Goal: Task Accomplishment & Management: Use online tool/utility

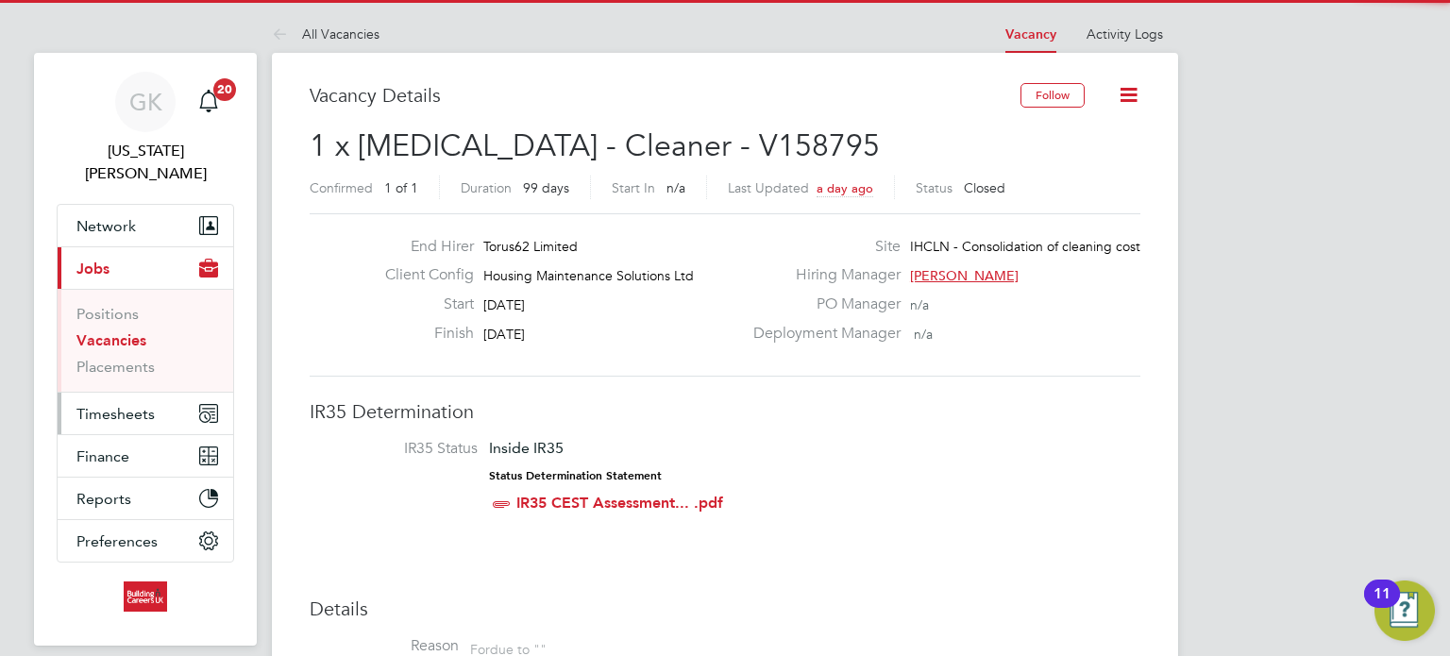
click at [110, 393] on button "Timesheets" at bounding box center [146, 414] width 176 height 42
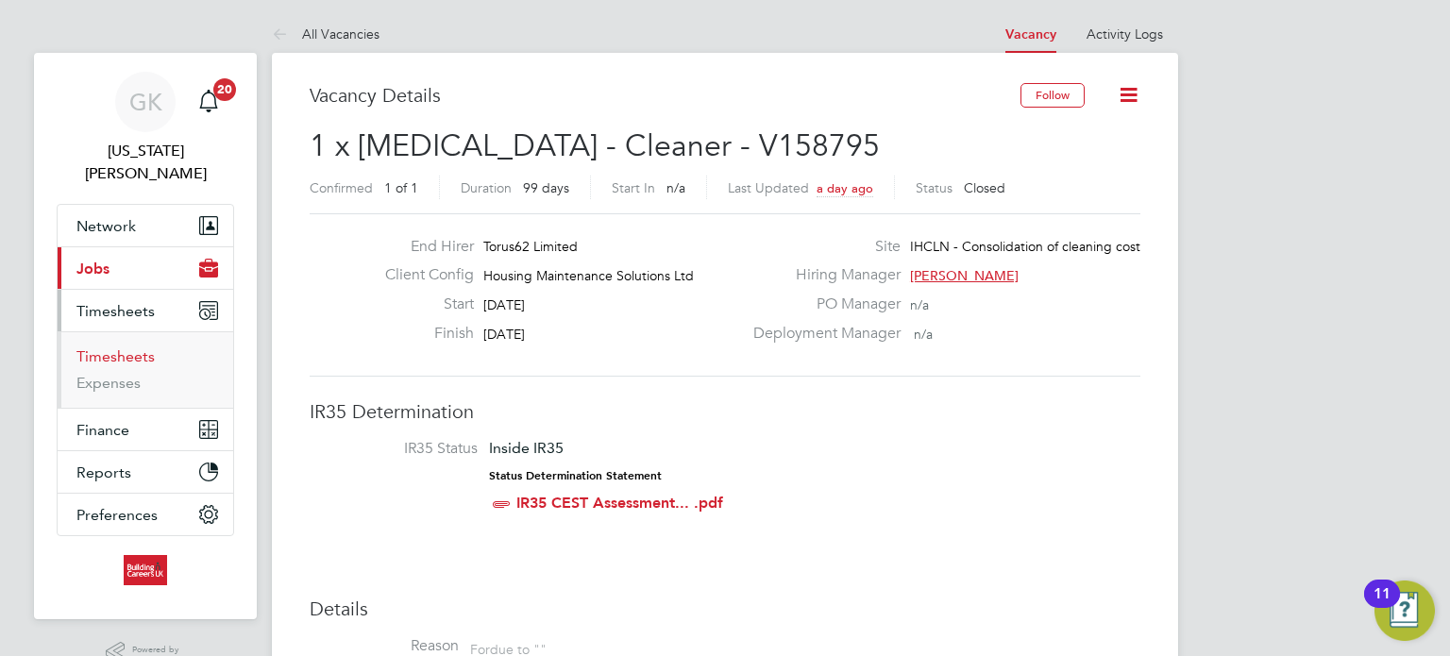
click at [121, 347] on link "Timesheets" at bounding box center [115, 356] width 78 height 18
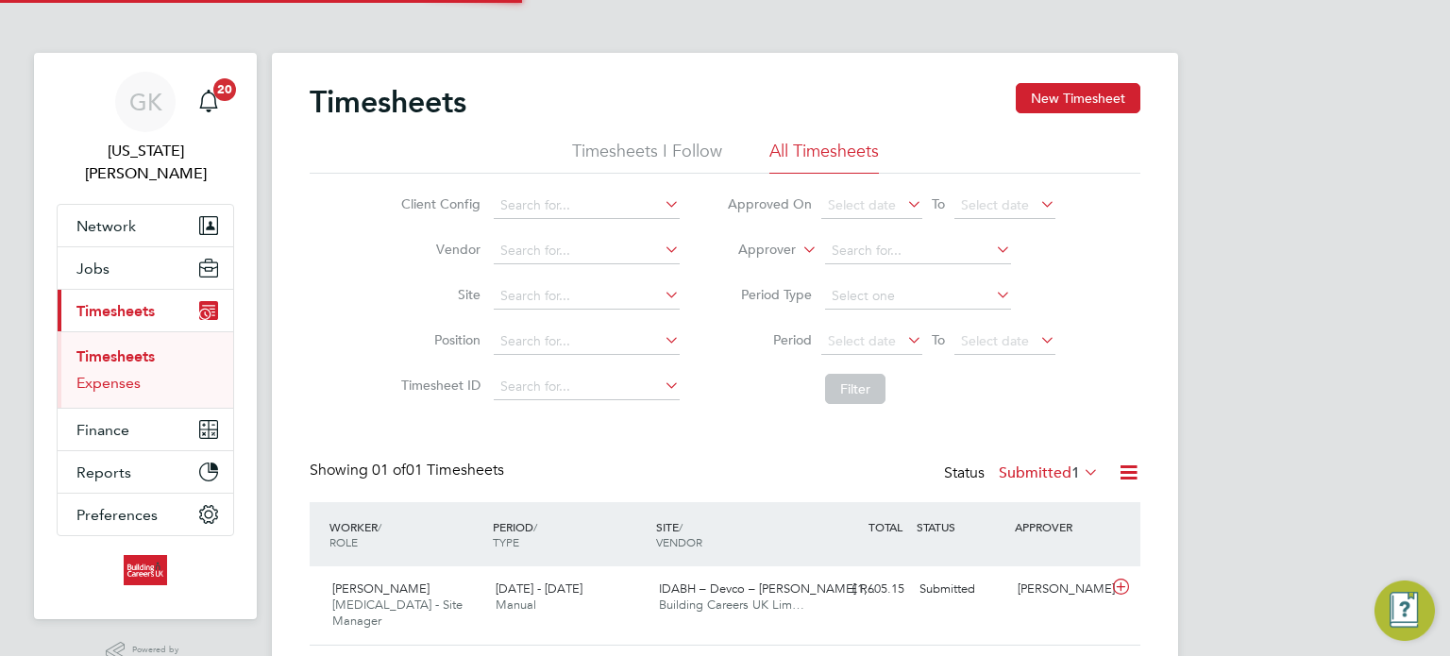
scroll to position [47, 164]
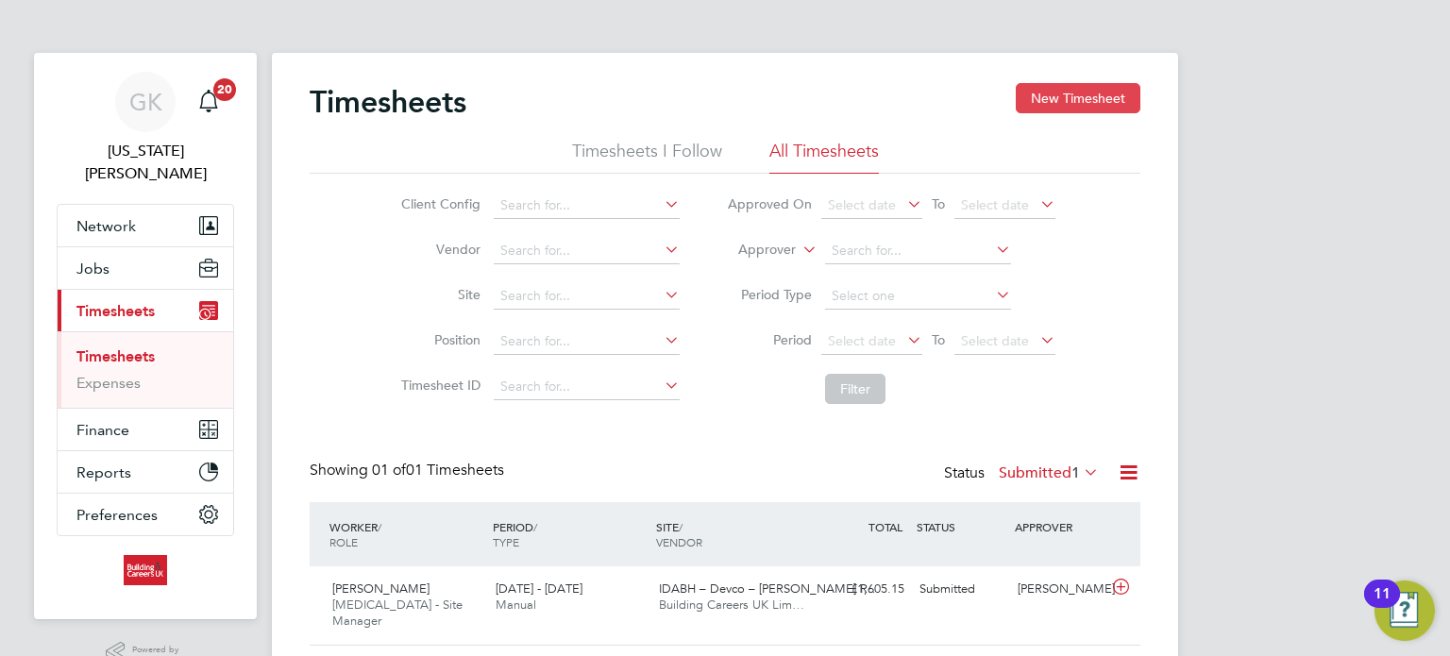
click at [1123, 102] on button "New Timesheet" at bounding box center [1078, 98] width 125 height 30
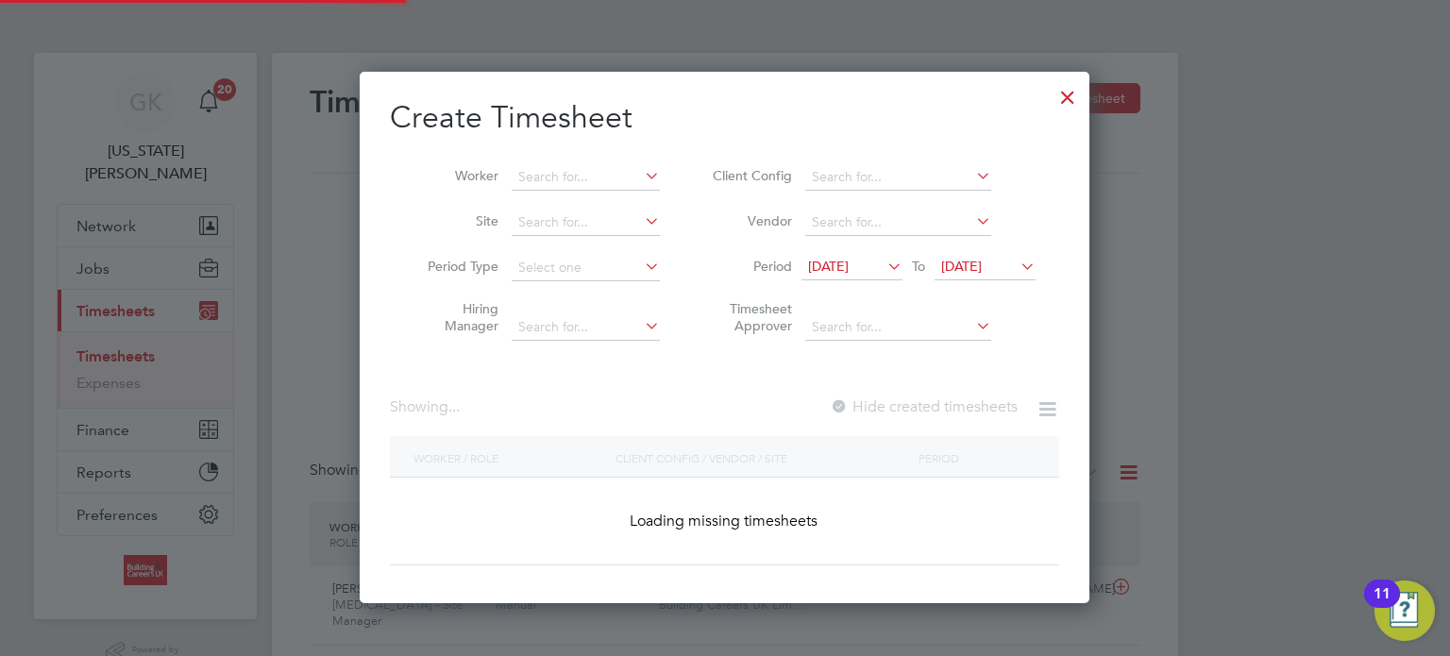
scroll to position [532, 731]
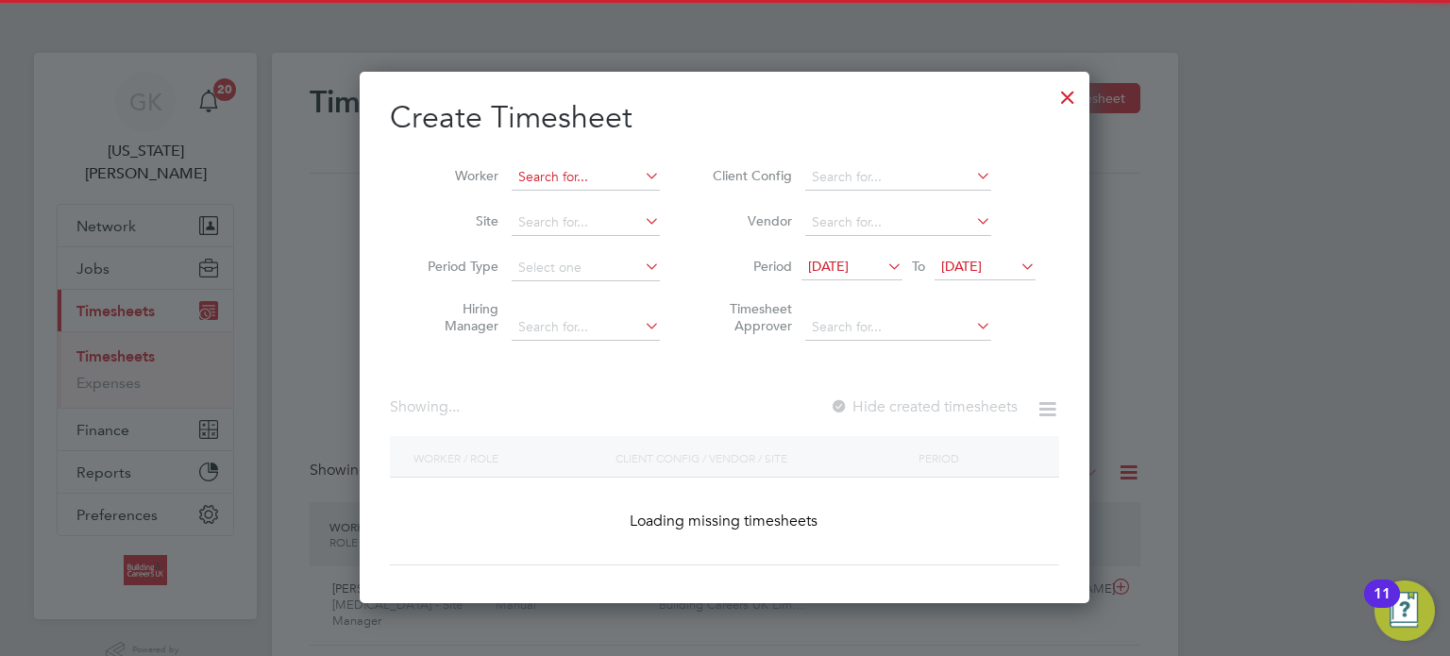
click at [604, 178] on input at bounding box center [586, 177] width 148 height 26
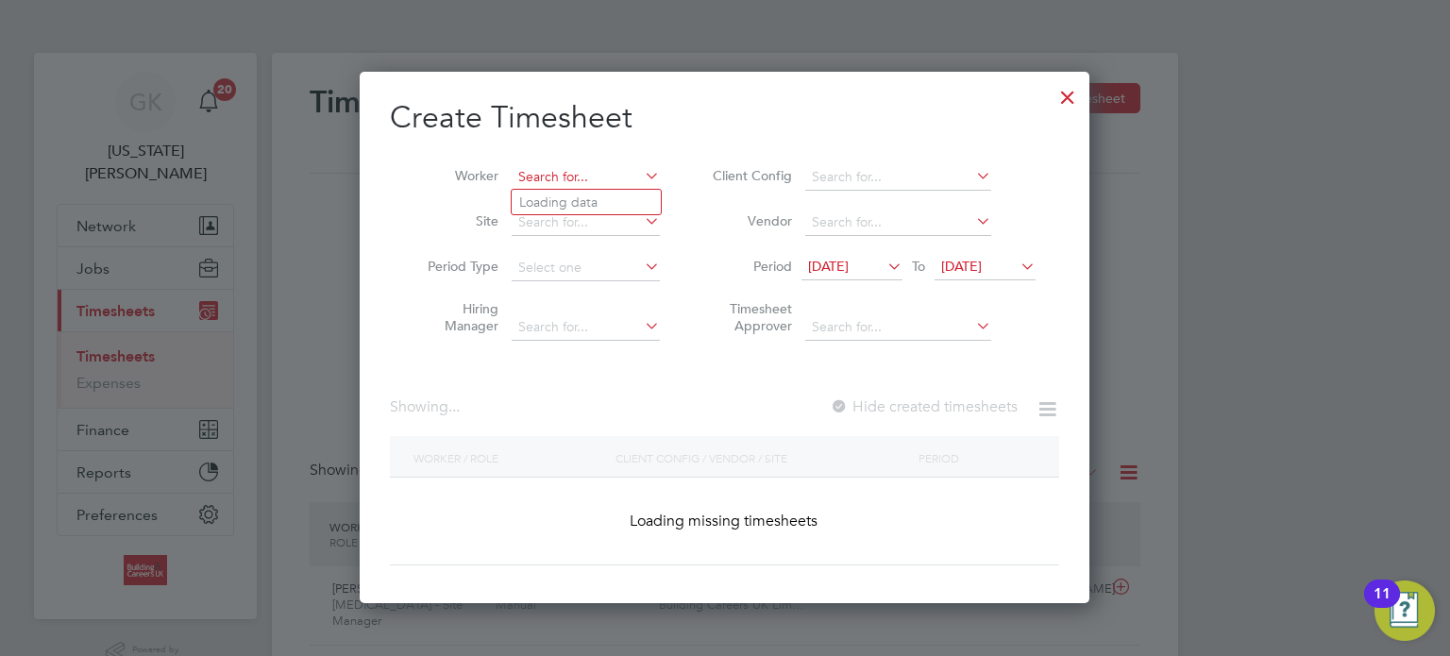
scroll to position [1867, 731]
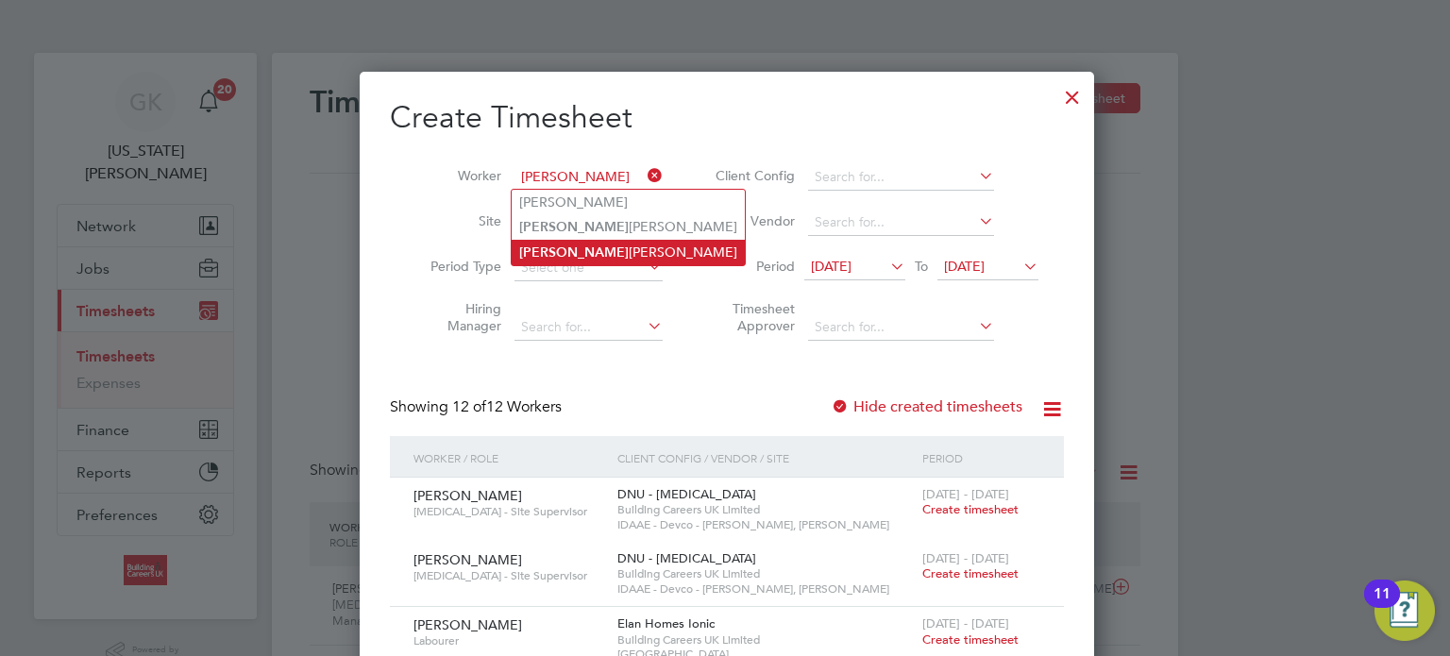
click at [567, 245] on li "[PERSON_NAME]" at bounding box center [628, 252] width 233 height 25
type input "[PERSON_NAME]"
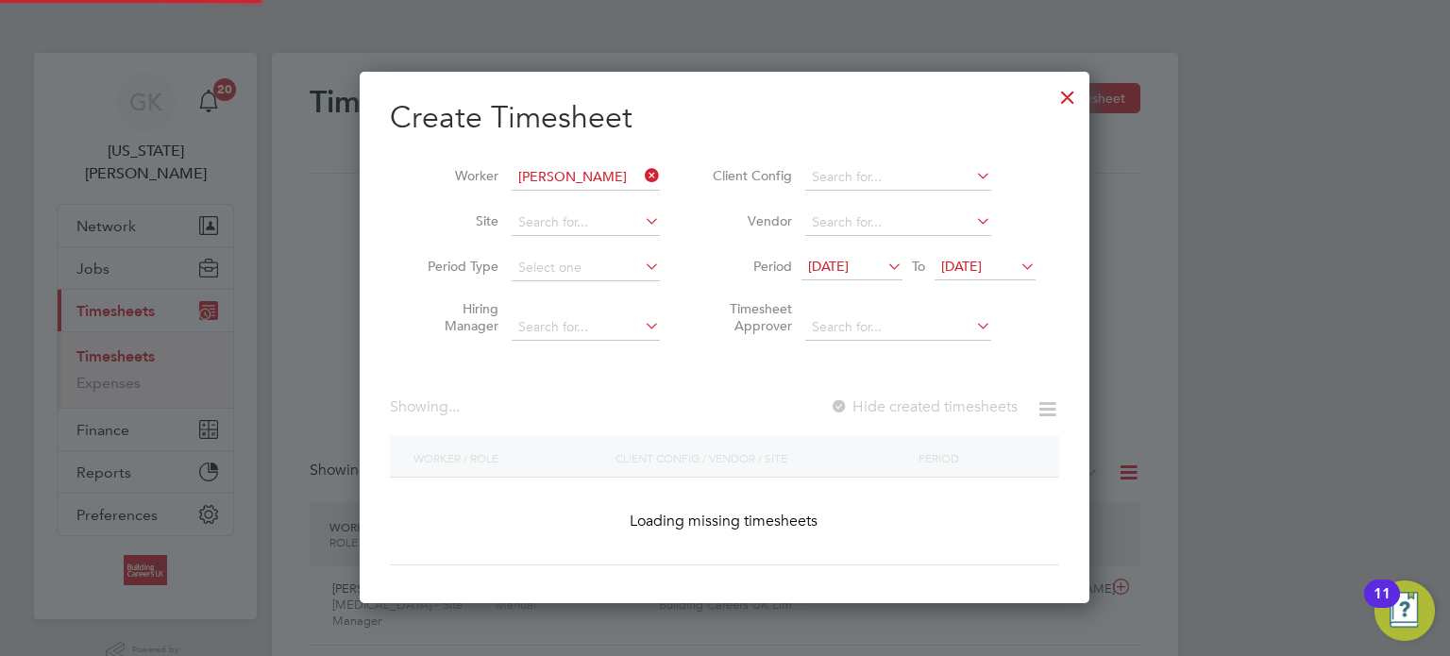
scroll to position [9, 9]
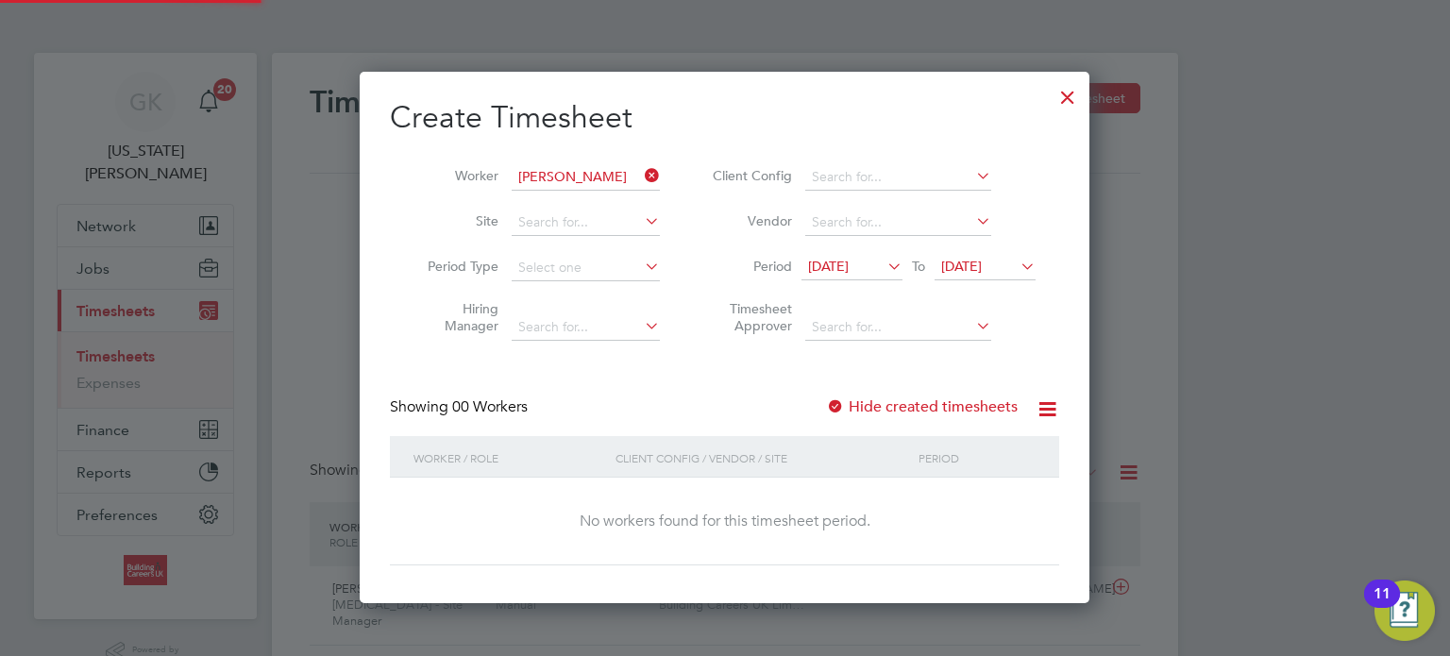
click at [881, 404] on label "Hide created timesheets" at bounding box center [922, 407] width 192 height 19
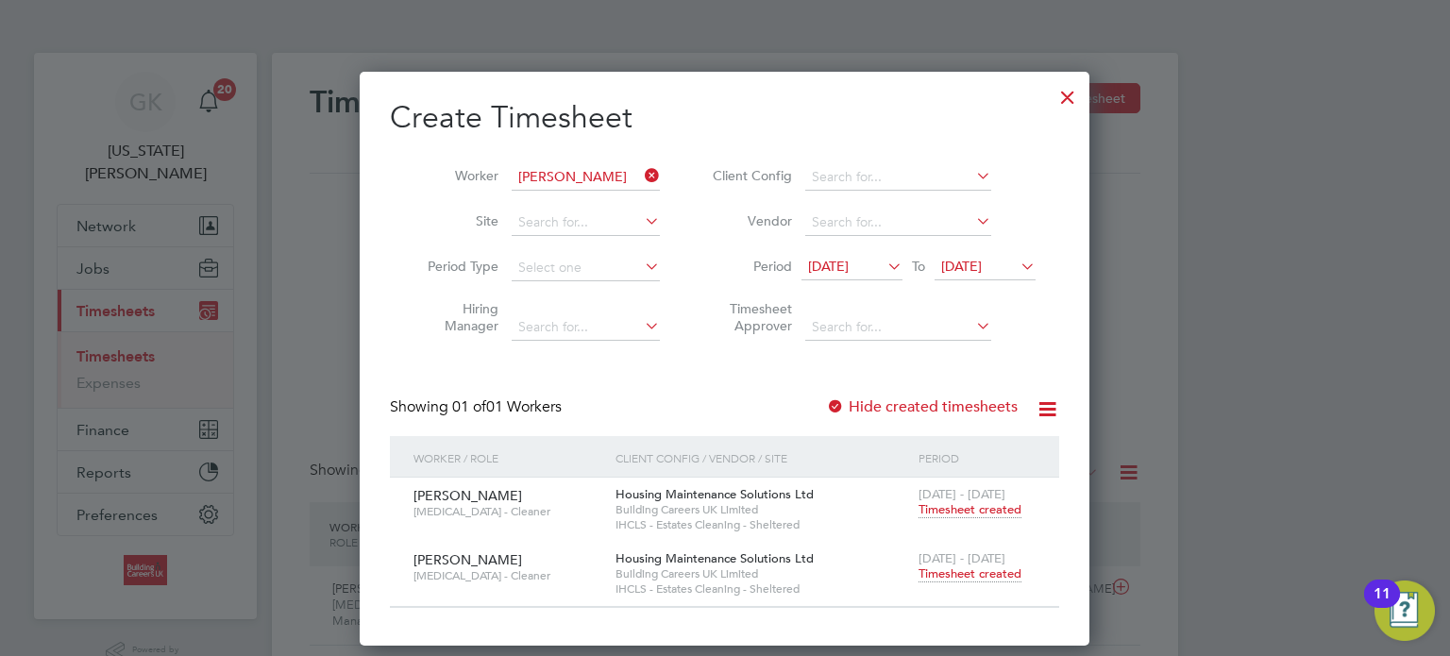
click at [957, 570] on span "Timesheet created" at bounding box center [970, 574] width 103 height 17
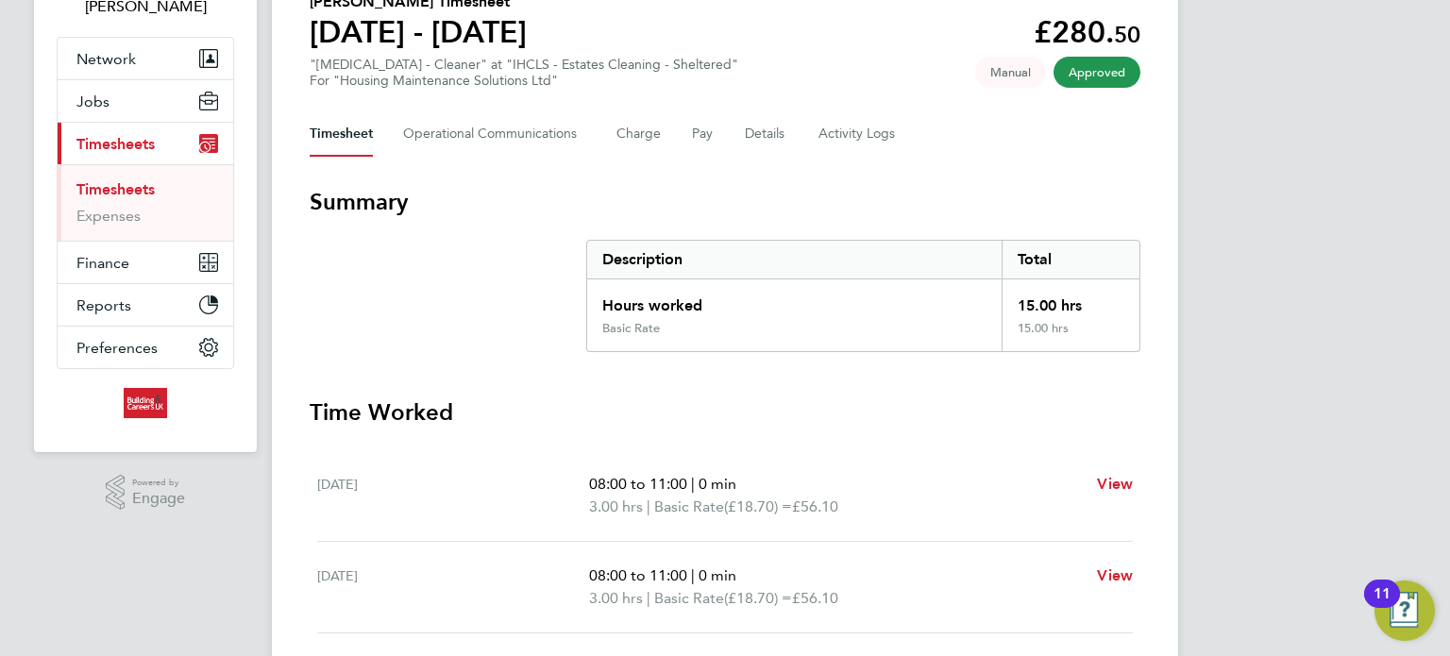
drag, startPoint x: 941, startPoint y: 394, endPoint x: 919, endPoint y: 180, distance: 214.6
click at [0, 0] on html "GK [US_STATE][PERSON_NAME] Notifications 20 Applications: Network Team Members …" at bounding box center [725, 541] width 1450 height 1417
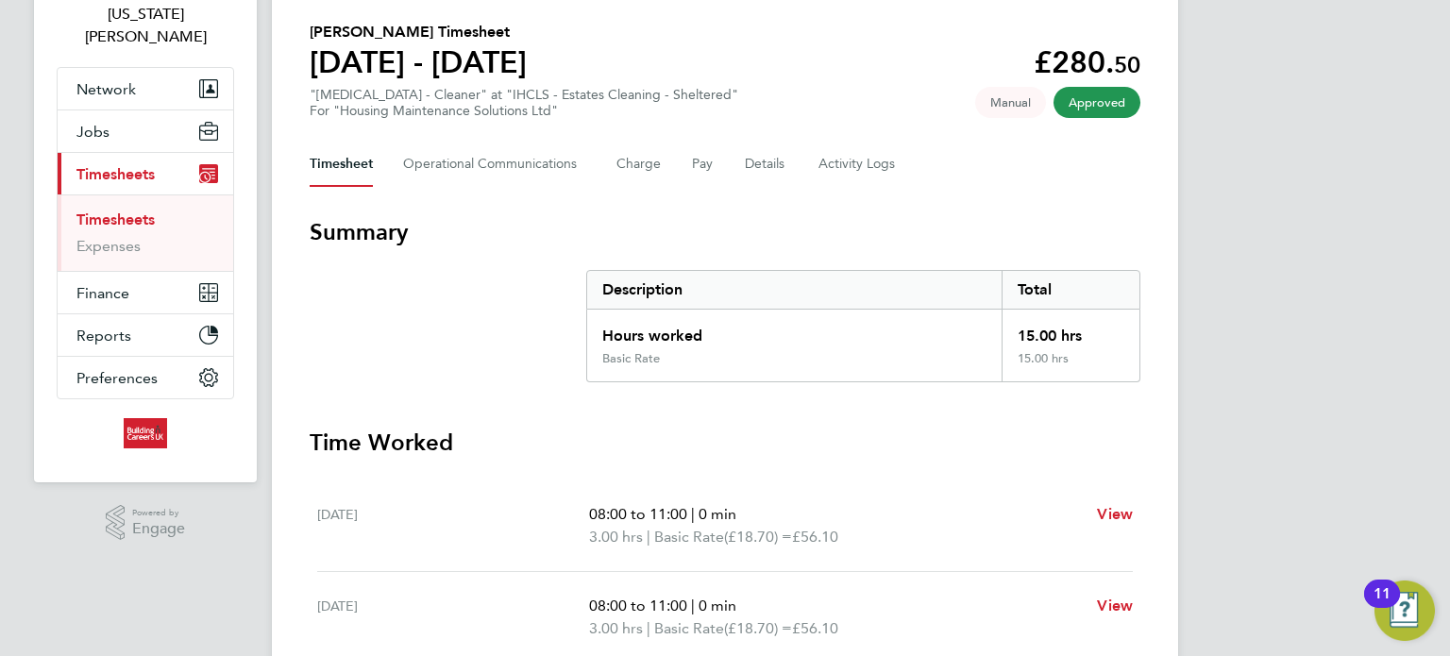
click at [1205, 262] on div "GK [US_STATE][PERSON_NAME] Notifications 20 Applications: Network Team Members …" at bounding box center [725, 552] width 1450 height 1379
drag, startPoint x: 1307, startPoint y: 453, endPoint x: 847, endPoint y: 195, distance: 527.2
click at [248, 106] on div "GK [US_STATE][PERSON_NAME] Notifications 20 Applications: Network Team Members …" at bounding box center [725, 552] width 1450 height 1379
click at [1057, 212] on div "Back Following [PERSON_NAME] Timesheet [DATE] - [DATE] £280. 50 "[MEDICAL_DATA]…" at bounding box center [725, 564] width 906 height 1296
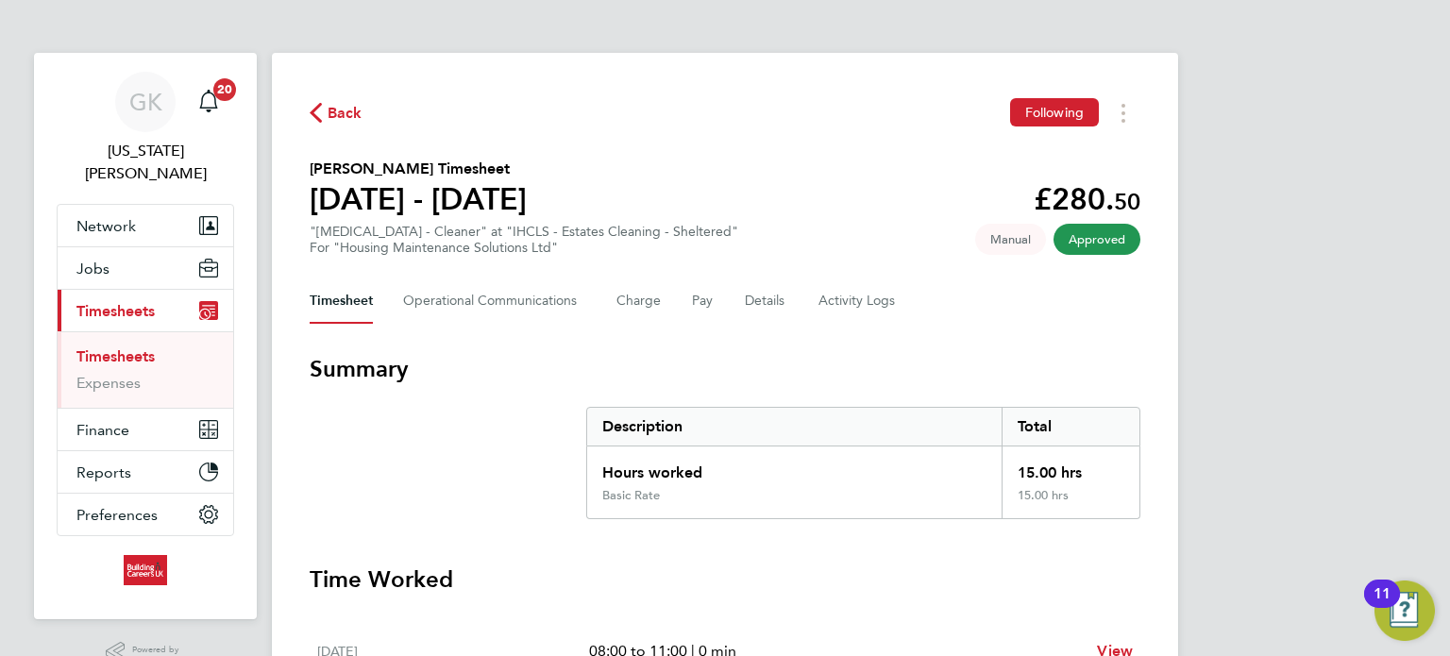
drag, startPoint x: 1181, startPoint y: 372, endPoint x: 302, endPoint y: -52, distance: 975.9
drag, startPoint x: 896, startPoint y: 130, endPoint x: 1122, endPoint y: 183, distance: 231.8
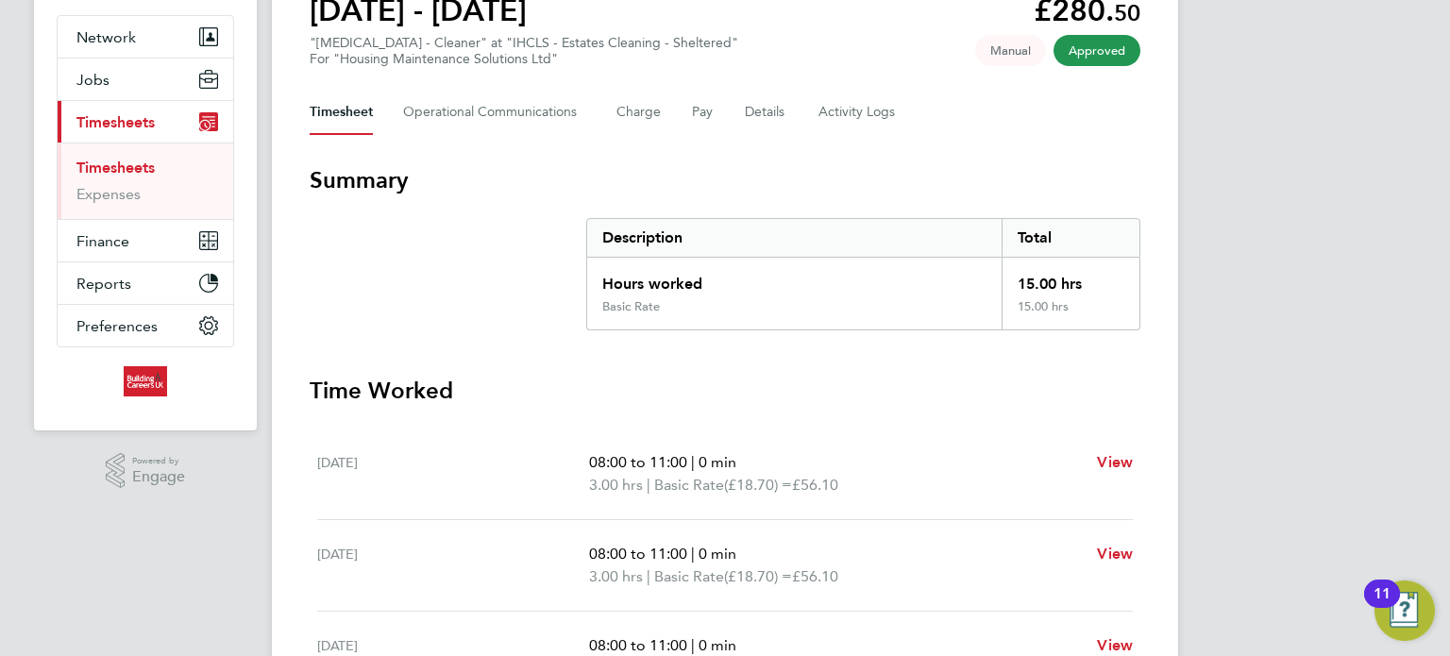
drag, startPoint x: 751, startPoint y: 298, endPoint x: 506, endPoint y: 271, distance: 246.1
click at [506, 271] on section "Summary Description Total Hours worked 15.00 hrs Basic Rate 15.00 hrs" at bounding box center [725, 247] width 831 height 165
click at [1005, 305] on div "15.00 hrs" at bounding box center [1071, 314] width 138 height 30
click at [1052, 305] on div "15.00 hrs" at bounding box center [1071, 314] width 138 height 30
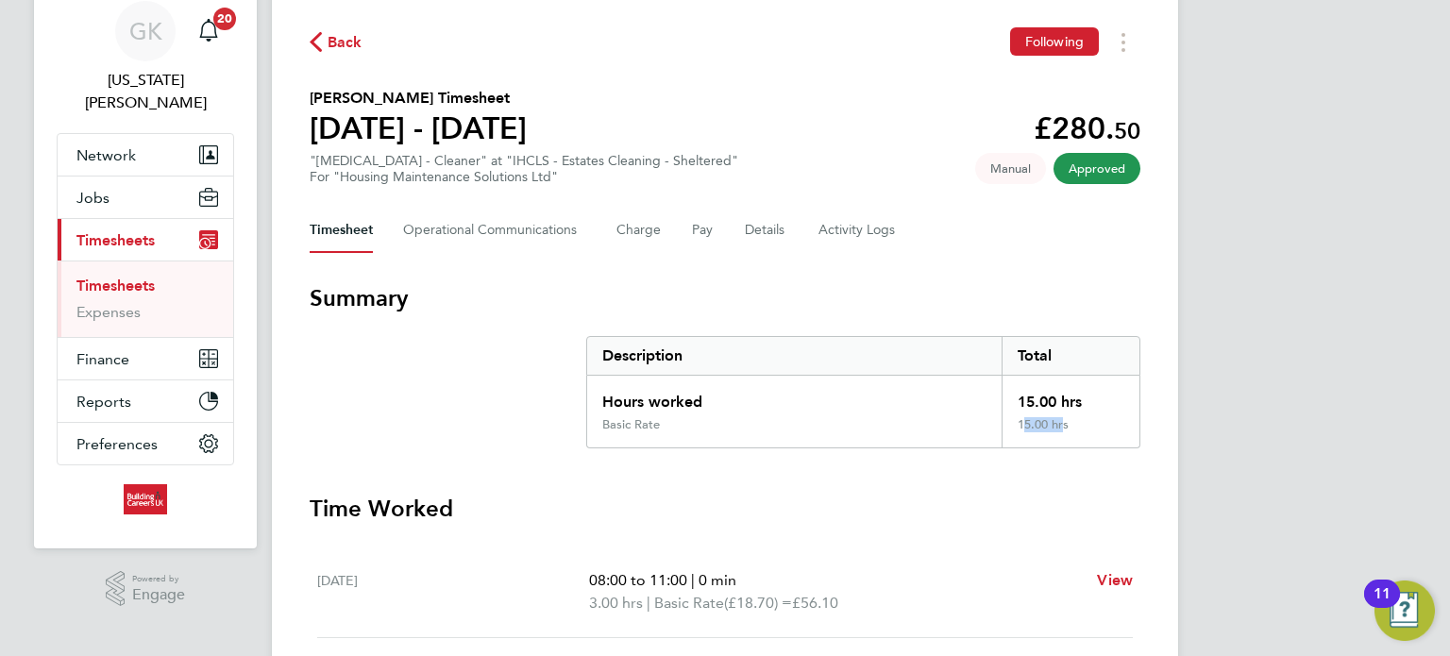
drag, startPoint x: 1076, startPoint y: 304, endPoint x: 286, endPoint y: 10, distance: 843.1
click at [286, 10] on div "Back Following [PERSON_NAME] Timesheet [DATE] - [DATE] £280. 50 "[MEDICAL_DATA]…" at bounding box center [725, 630] width 906 height 1296
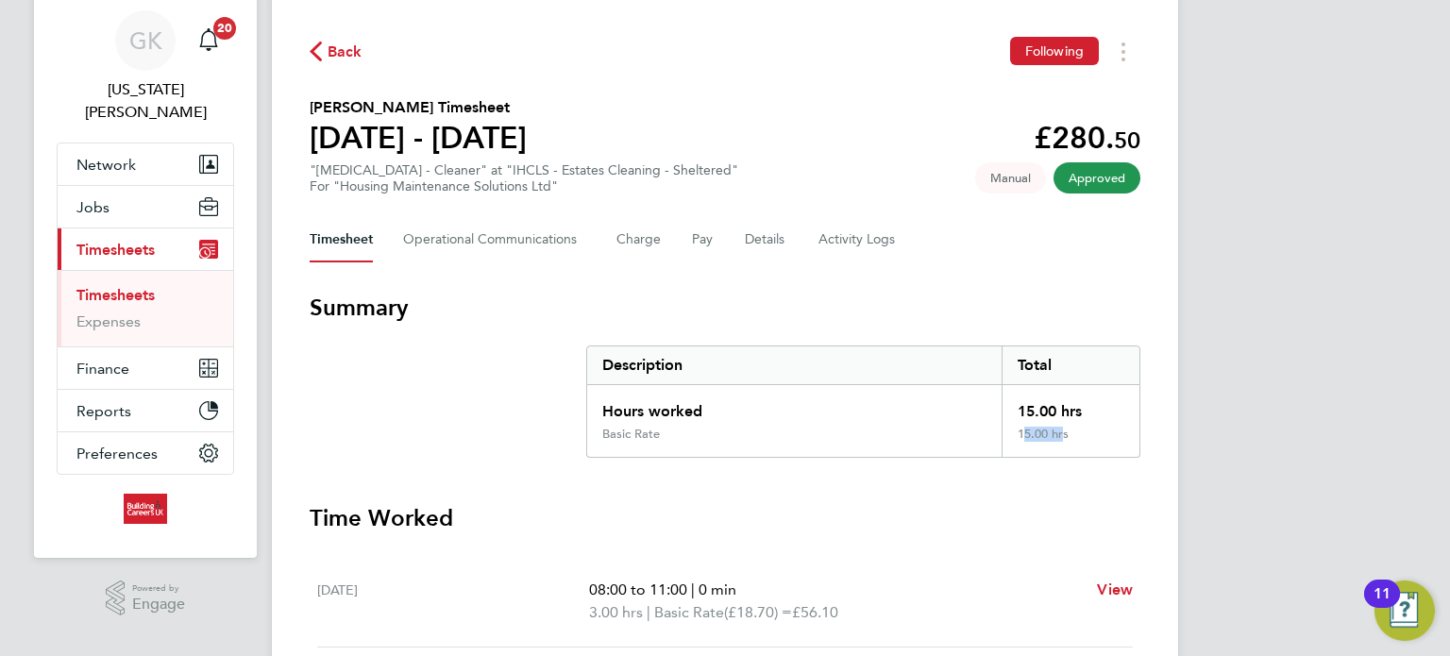
click at [1230, 272] on div "GK [US_STATE][PERSON_NAME] Notifications 20 Applications: Network Team Members …" at bounding box center [725, 628] width 1450 height 1379
drag, startPoint x: 1265, startPoint y: 535, endPoint x: 4, endPoint y: 85, distance: 1339.5
click at [4, 85] on div "GK [US_STATE][PERSON_NAME] Notifications 20 Applications: Network Team Members …" at bounding box center [725, 628] width 1450 height 1379
click at [1379, 344] on div "GK [US_STATE][PERSON_NAME] Notifications 20 Applications: Network Team Members …" at bounding box center [725, 628] width 1450 height 1379
